Goal: Task Accomplishment & Management: Use online tool/utility

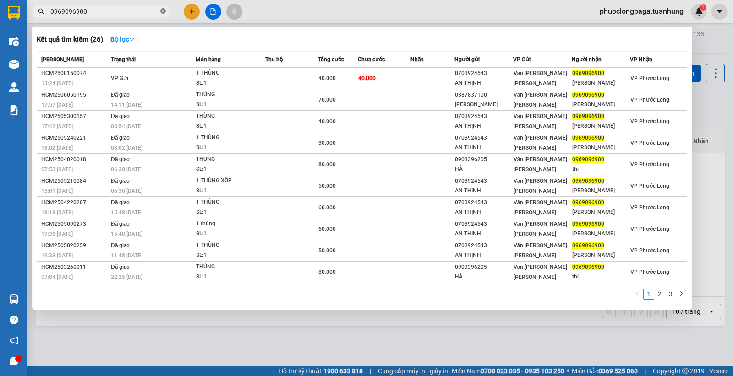
click at [161, 11] on icon "close-circle" at bounding box center [162, 10] width 5 height 5
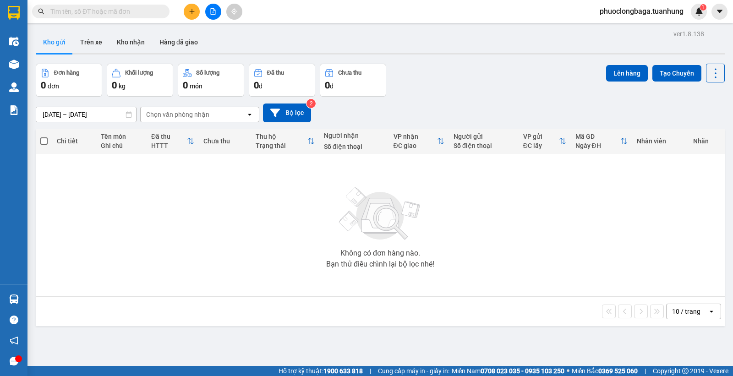
click at [162, 11] on span at bounding box center [162, 11] width 5 height 10
click at [139, 14] on input "text" at bounding box center [104, 11] width 108 height 10
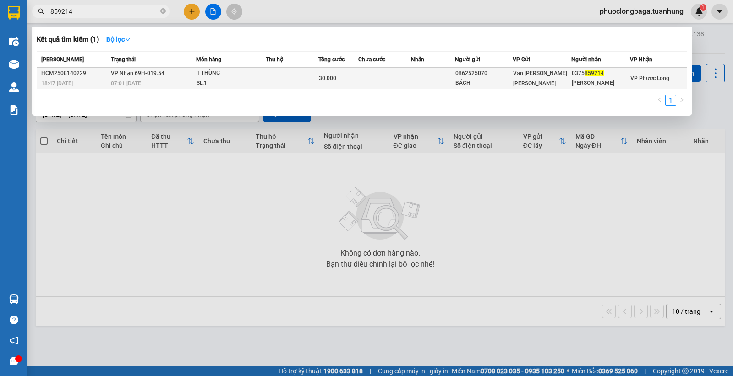
type input "859214"
click at [284, 75] on td at bounding box center [292, 79] width 52 height 22
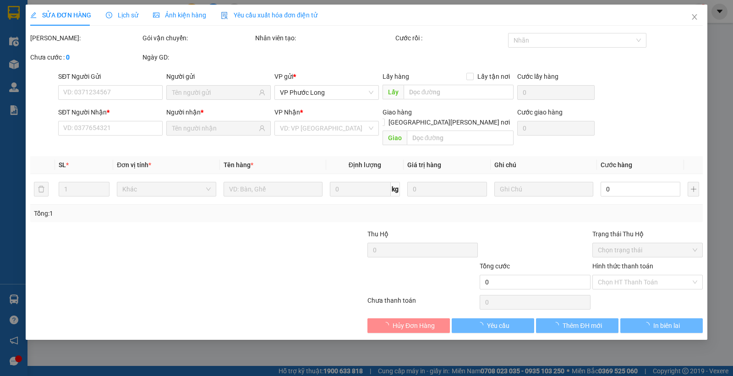
type input "0862525070"
type input "BÁCH"
type input "0375859214"
type input "[PERSON_NAME]"
type input "30.000"
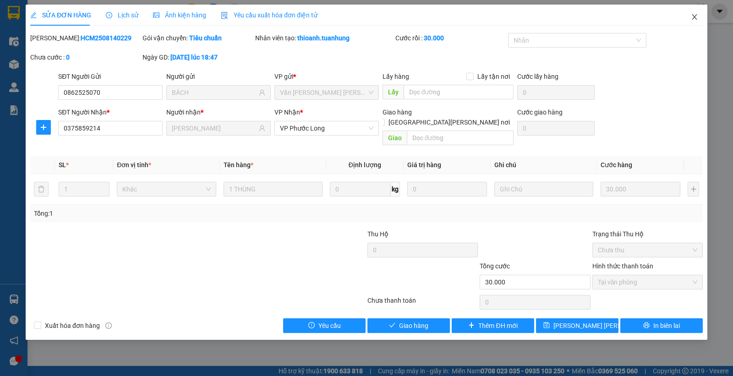
click at [695, 17] on icon "close" at bounding box center [694, 16] width 7 height 7
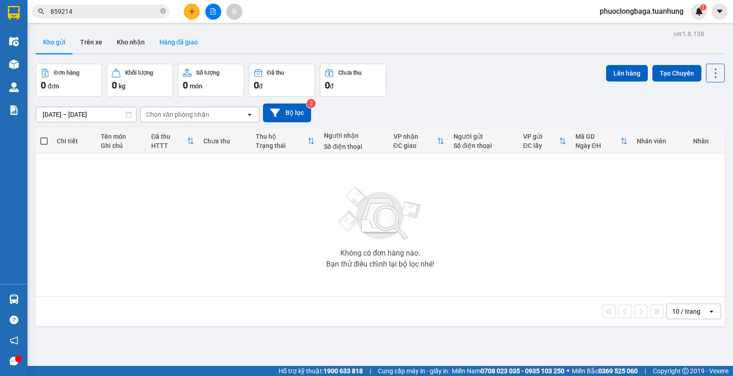
click at [158, 38] on button "Hàng đã giao" at bounding box center [178, 42] width 53 height 22
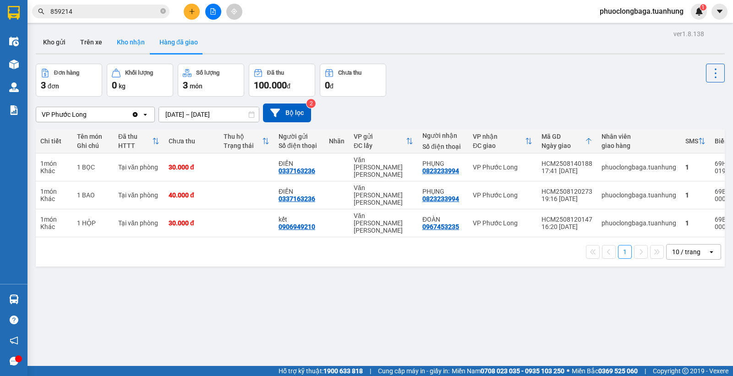
click at [122, 44] on button "Kho nhận" at bounding box center [130, 42] width 43 height 22
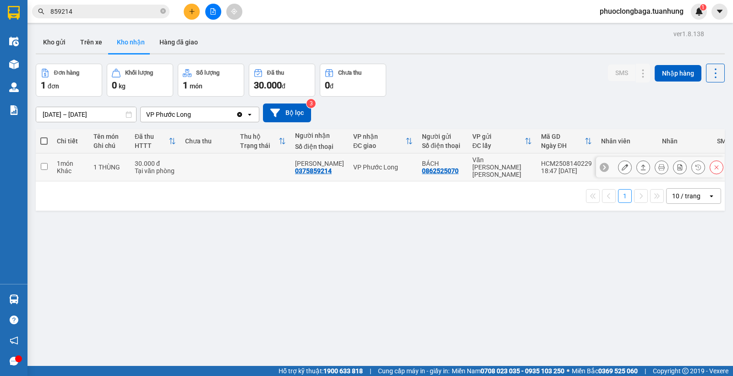
click at [45, 163] on input "checkbox" at bounding box center [44, 166] width 7 height 7
checkbox input "true"
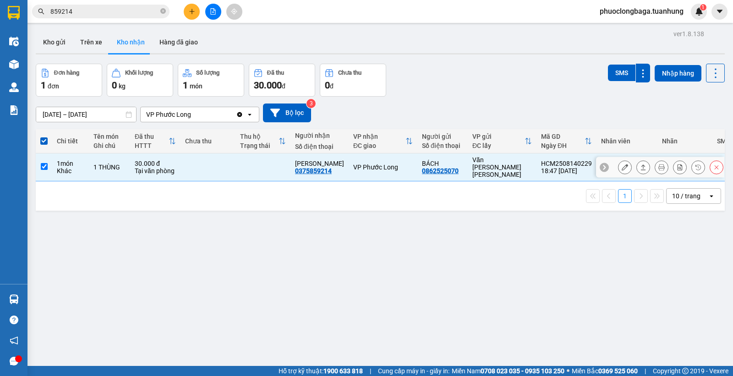
click at [621, 166] on button at bounding box center [624, 167] width 13 height 16
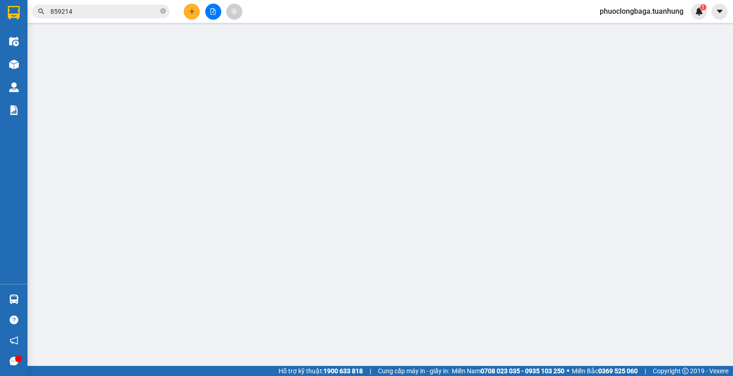
type input "0862525070"
type input "BÁCH"
type input "0375859214"
type input "[PERSON_NAME]"
type input "30.000"
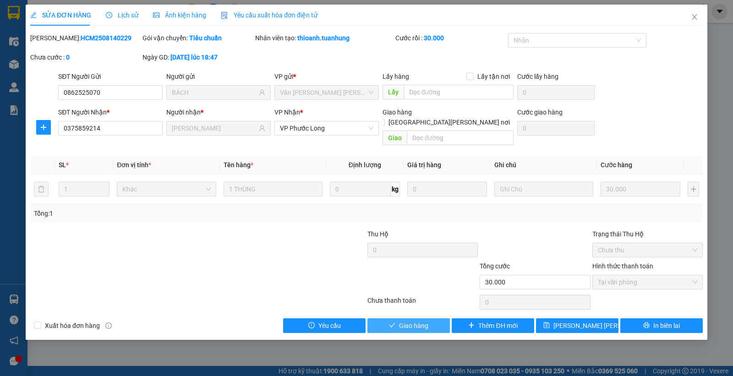
drag, startPoint x: 407, startPoint y: 316, endPoint x: 413, endPoint y: 314, distance: 7.2
click at [408, 321] on span "Giao hàng" at bounding box center [413, 326] width 29 height 10
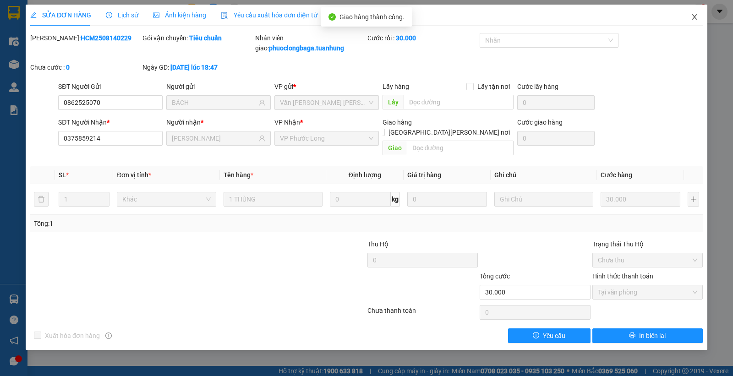
click at [692, 17] on icon "close" at bounding box center [694, 16] width 7 height 7
